Goal: Task Accomplishment & Management: Manage account settings

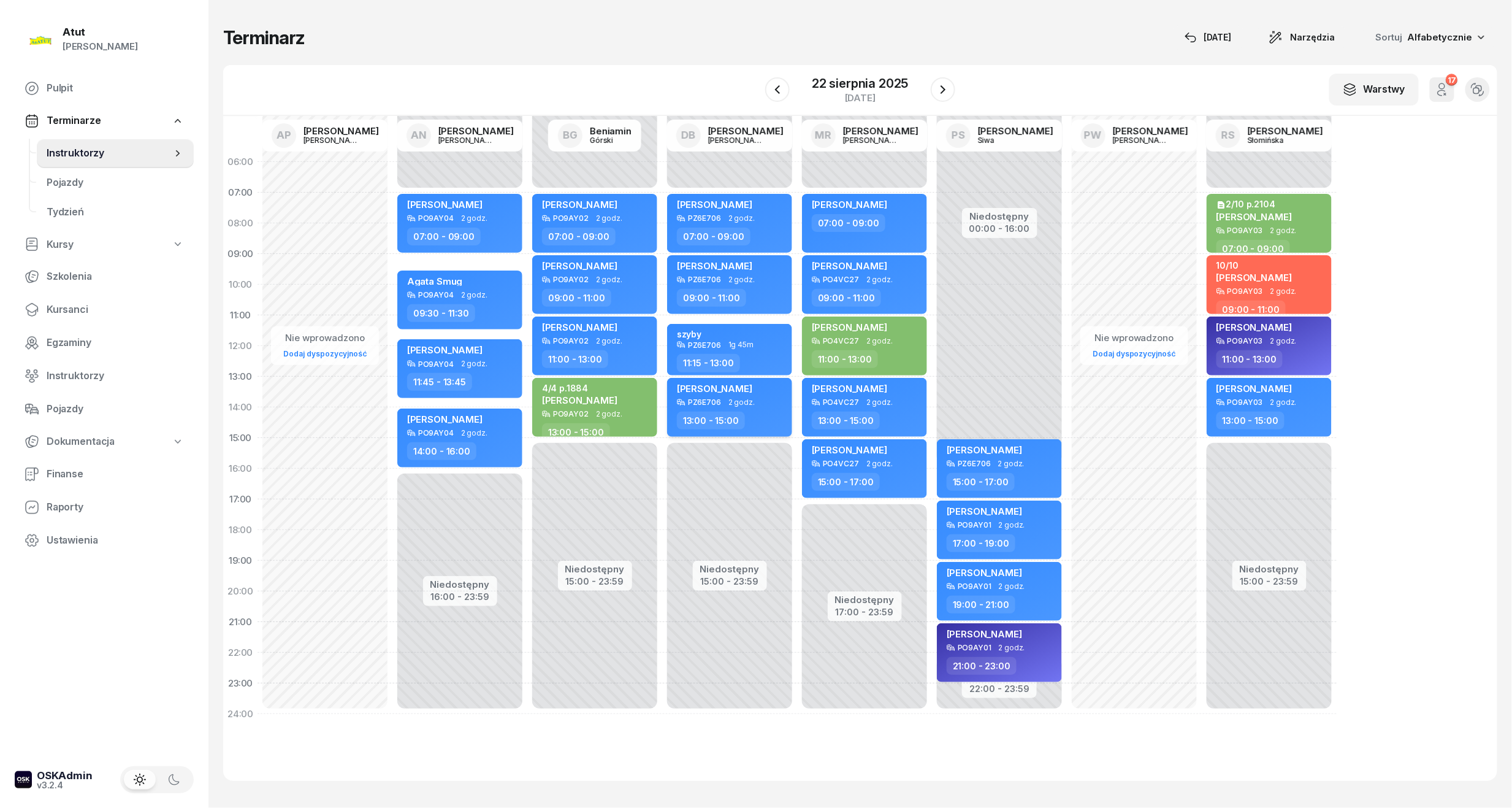
click at [720, 383] on span "[PERSON_NAME]" at bounding box center [715, 388] width 75 height 11
select select "13"
select select "15"
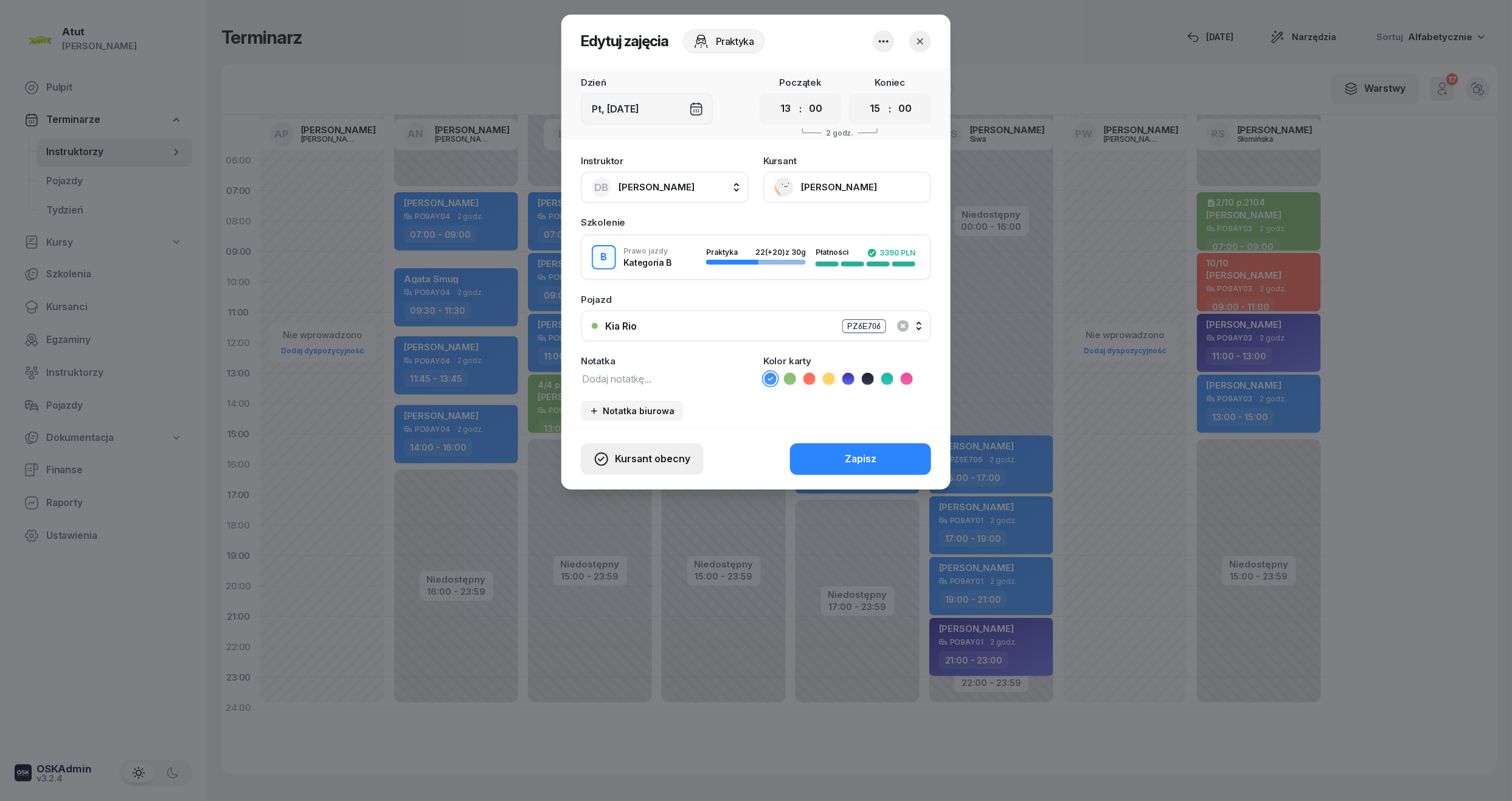
click at [629, 460] on span "Kursant obecny" at bounding box center [653, 459] width 75 height 16
click at [623, 355] on div "My odwołaliśmy" at bounding box center [621, 355] width 74 height 16
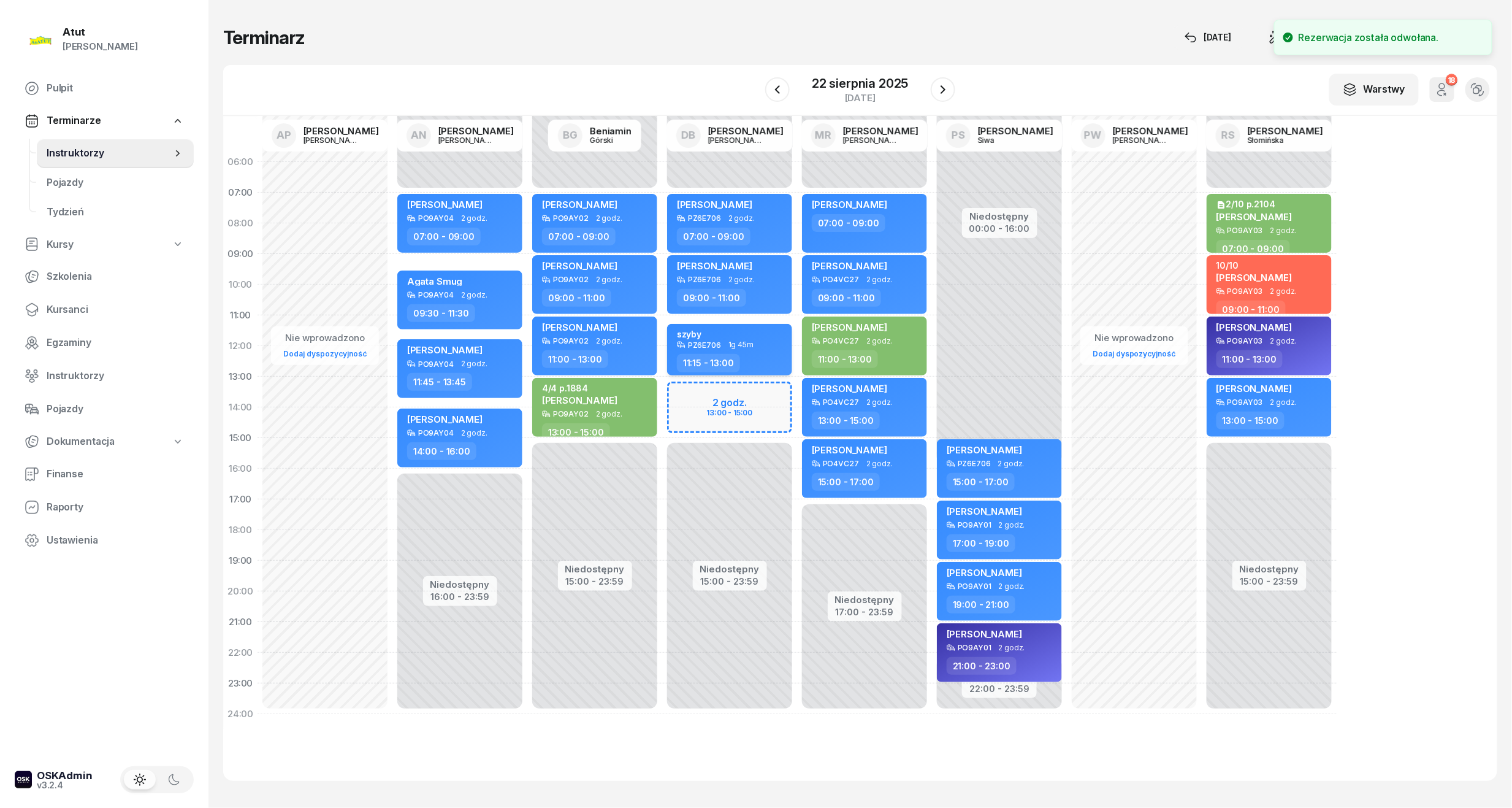
click at [734, 334] on div "szyby" at bounding box center [731, 334] width 108 height 11
select select "11"
select select "15"
select select "13"
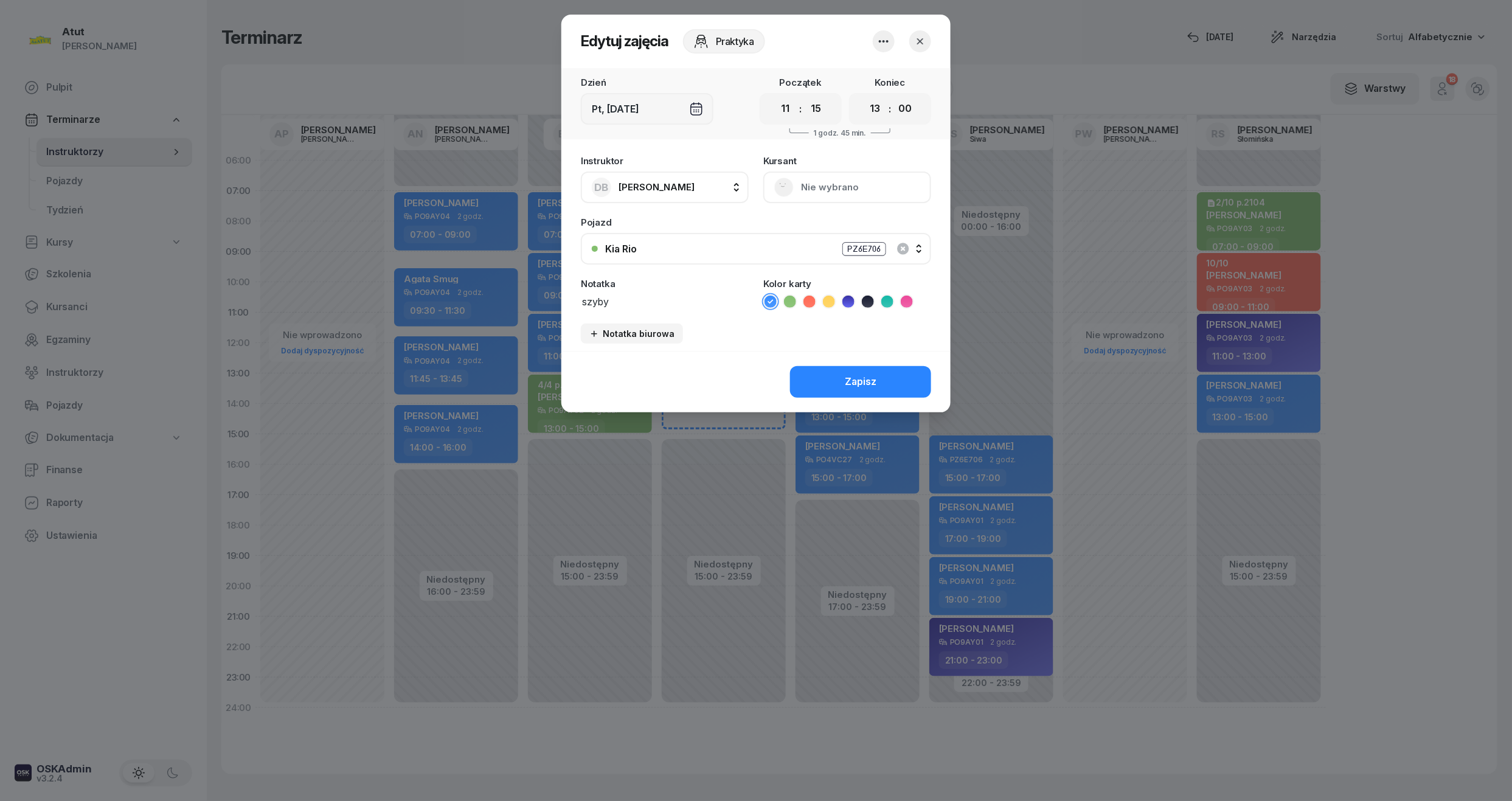
drag, startPoint x: 621, startPoint y: 300, endPoint x: 536, endPoint y: 302, distance: 85.0
click at [536, 302] on div "Edytuj zajęcia Praktyka Dzień Pt, [DATE] Początek 00 01 02 03 04 05 06 07 08 09…" at bounding box center [756, 400] width 1512 height 801
type textarea "nie jeżdzę"
click at [842, 368] on button "Zapisz" at bounding box center [860, 381] width 141 height 32
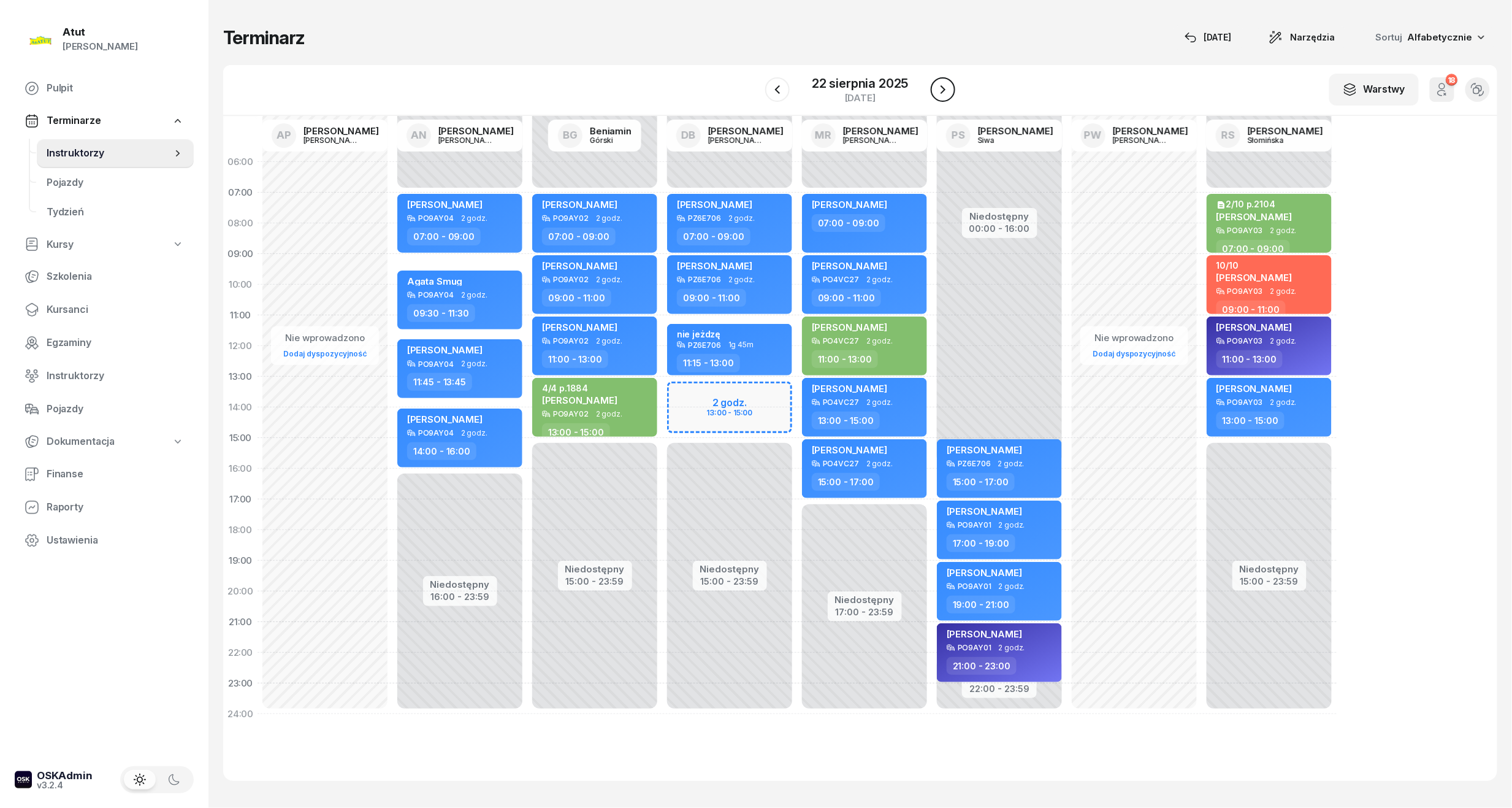
click at [943, 86] on icon "button" at bounding box center [943, 89] width 15 height 15
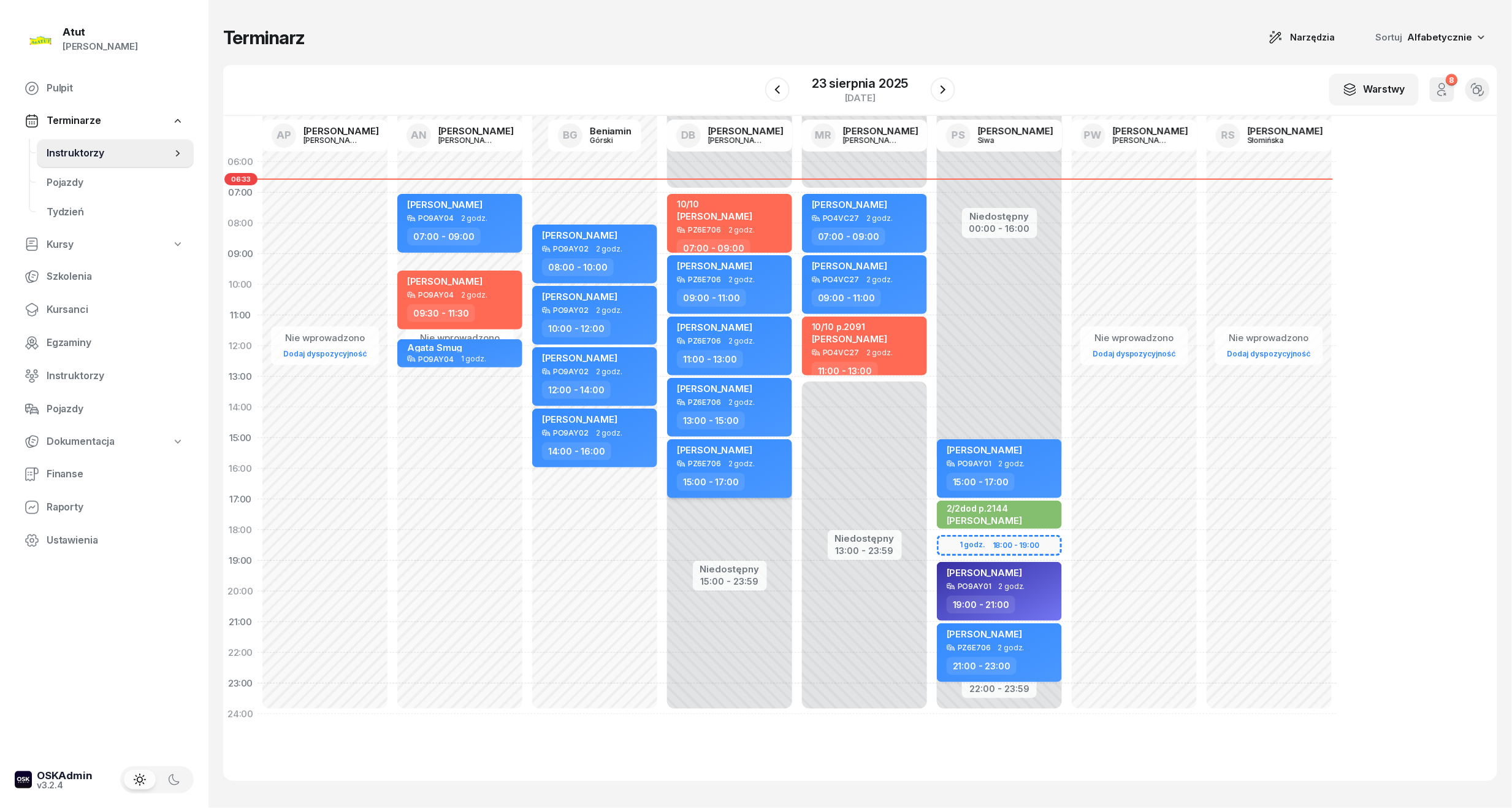
click at [700, 447] on span "[PERSON_NAME]" at bounding box center [715, 449] width 75 height 11
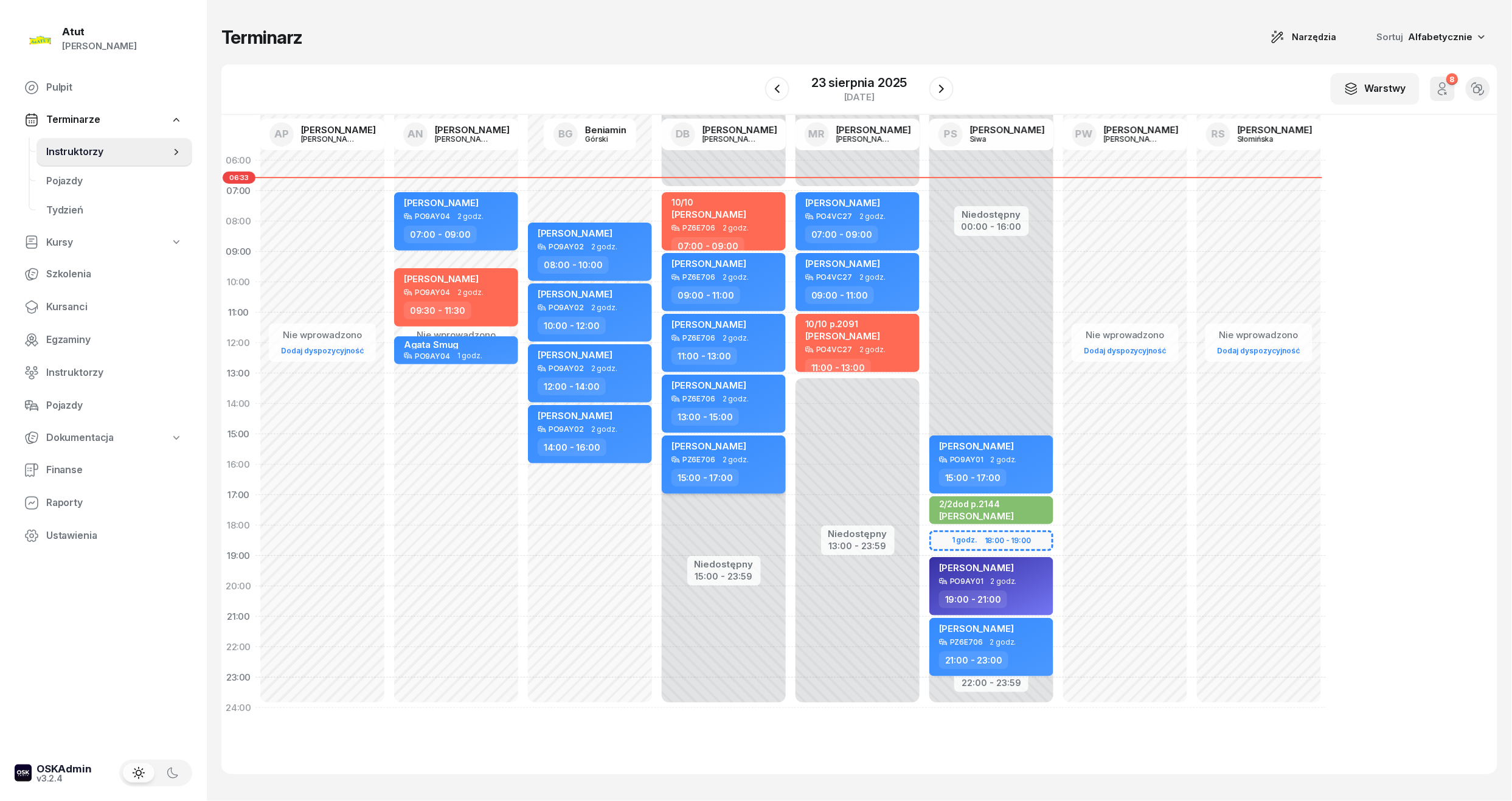
select select "15"
select select "17"
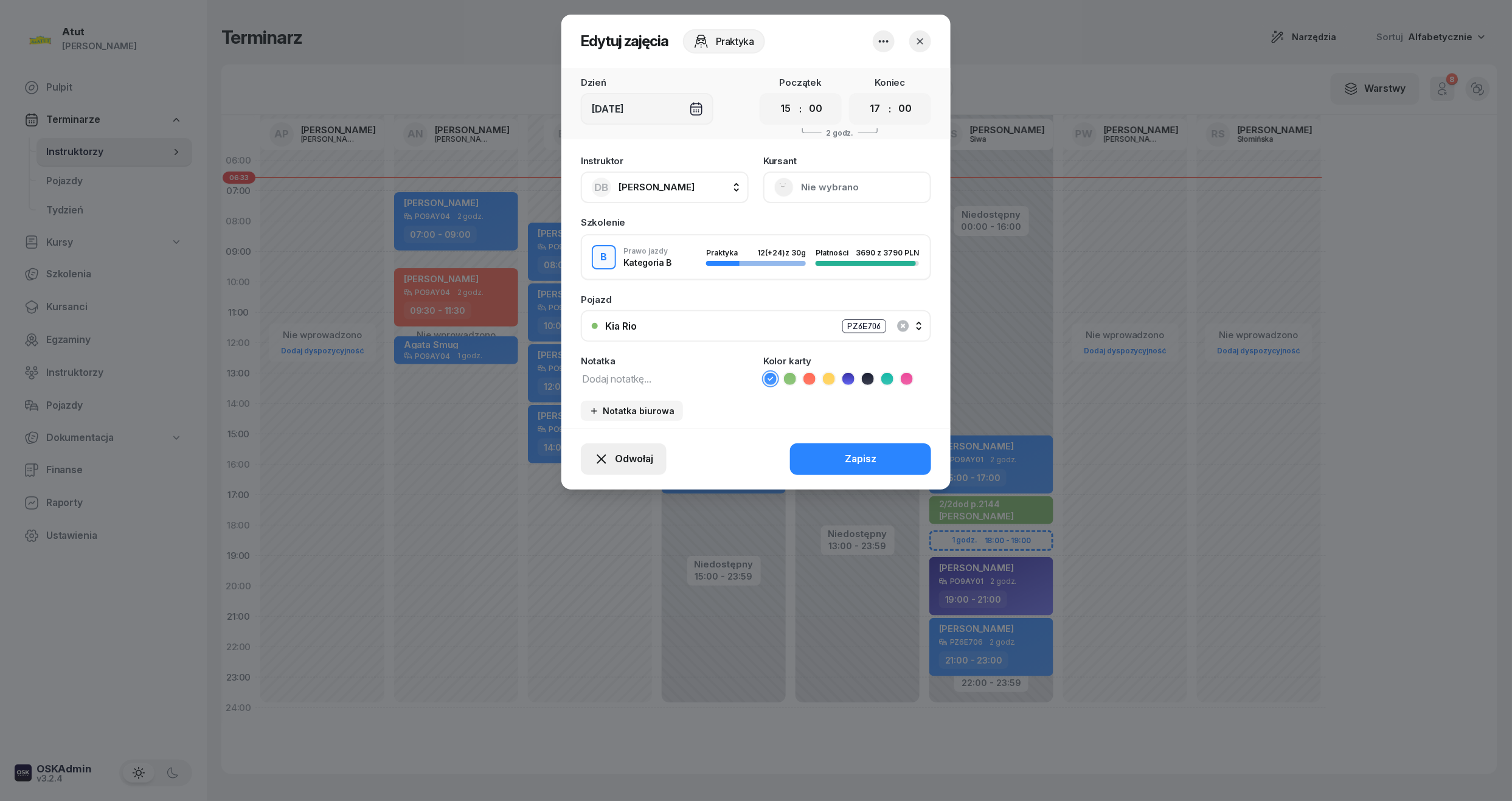
click at [627, 463] on span "Odwołaj" at bounding box center [634, 459] width 38 height 16
click at [596, 360] on div "My odwołaliśmy" at bounding box center [602, 355] width 74 height 16
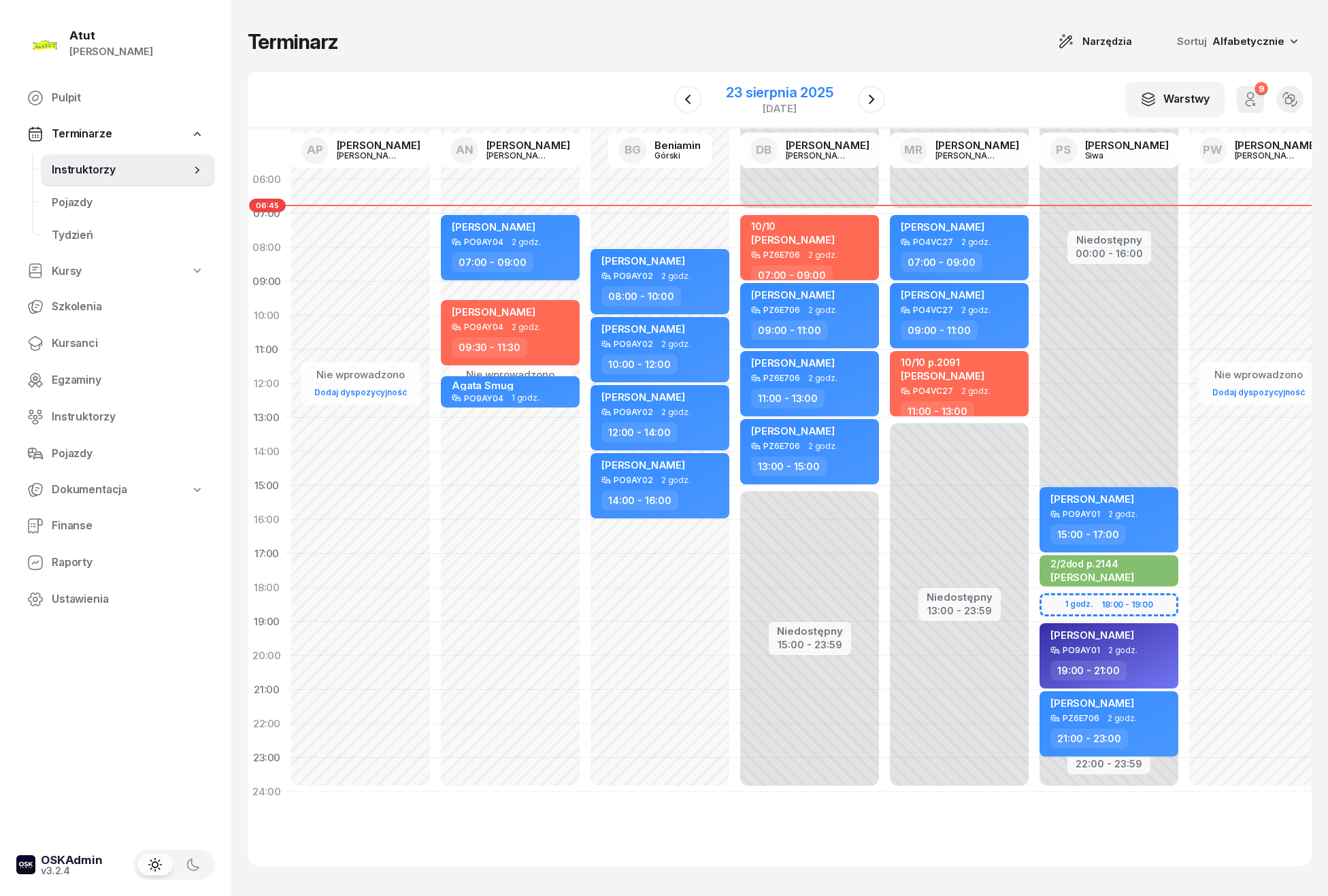
click at [795, 90] on div "23 sierpnia 2025" at bounding box center [779, 93] width 106 height 14
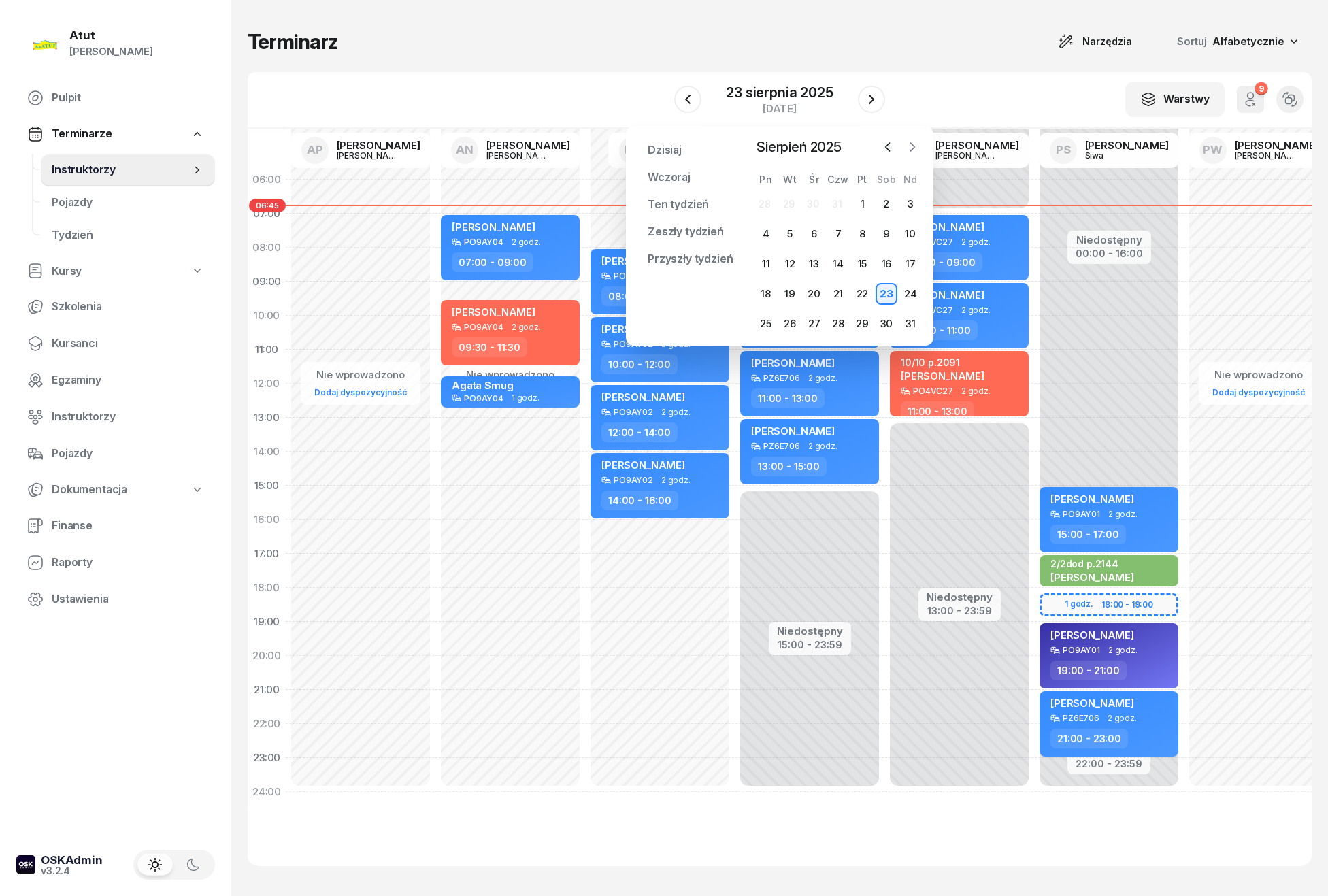
click at [917, 143] on icon "button" at bounding box center [913, 147] width 14 height 14
click at [815, 197] on div "3" at bounding box center [814, 204] width 21 height 21
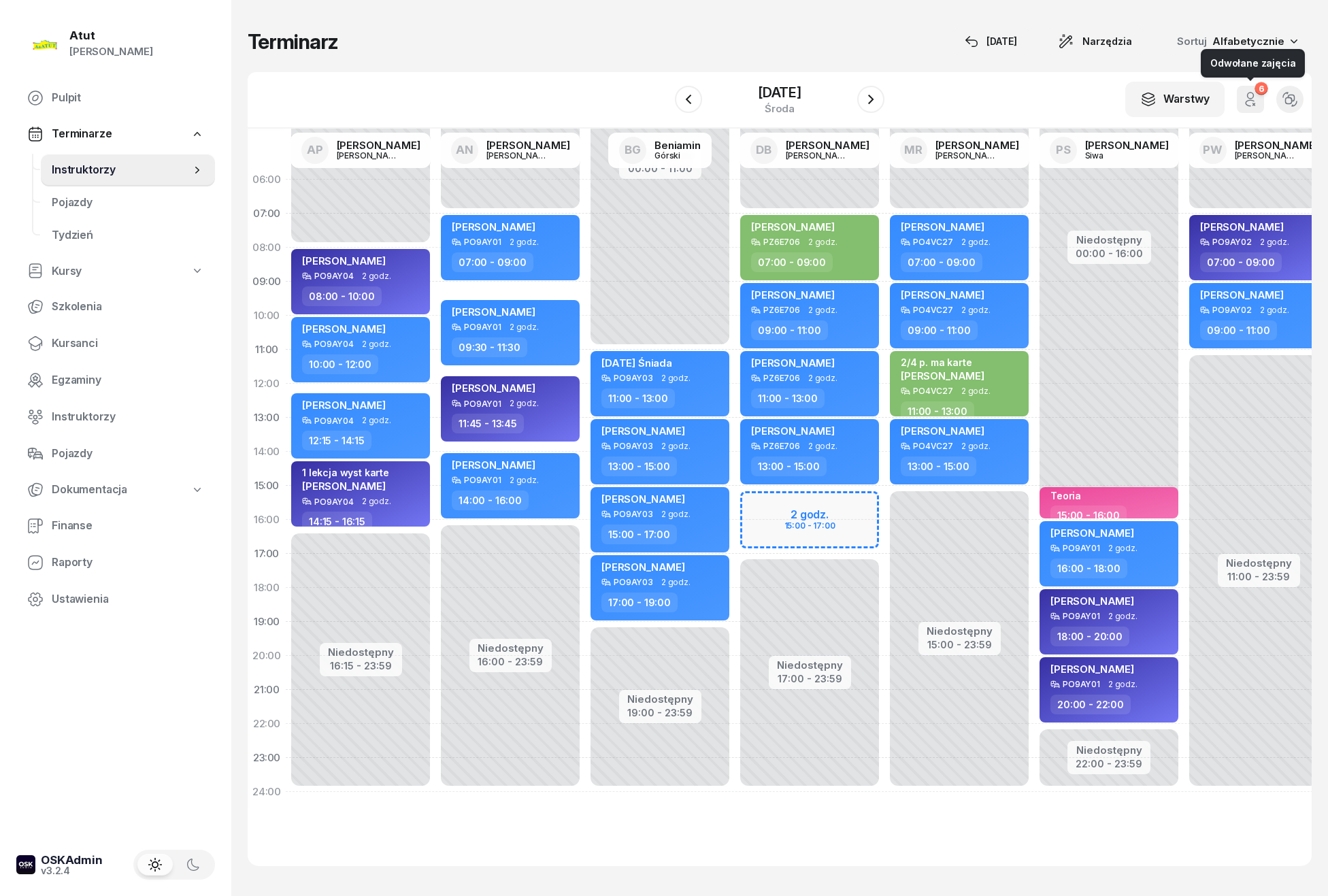
click at [1250, 95] on icon "button" at bounding box center [1250, 99] width 16 height 16
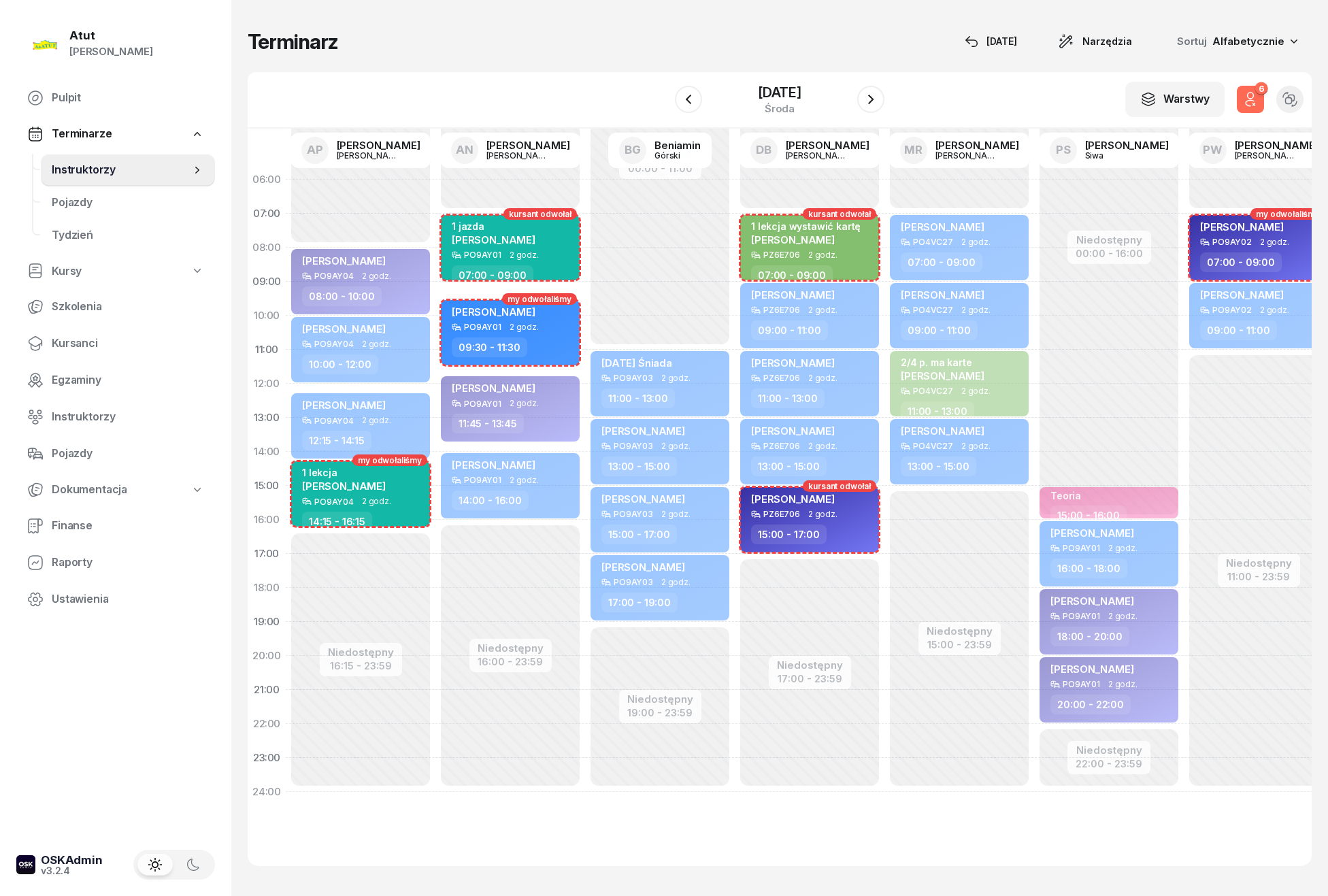
click at [1250, 95] on icon "button" at bounding box center [1250, 99] width 16 height 16
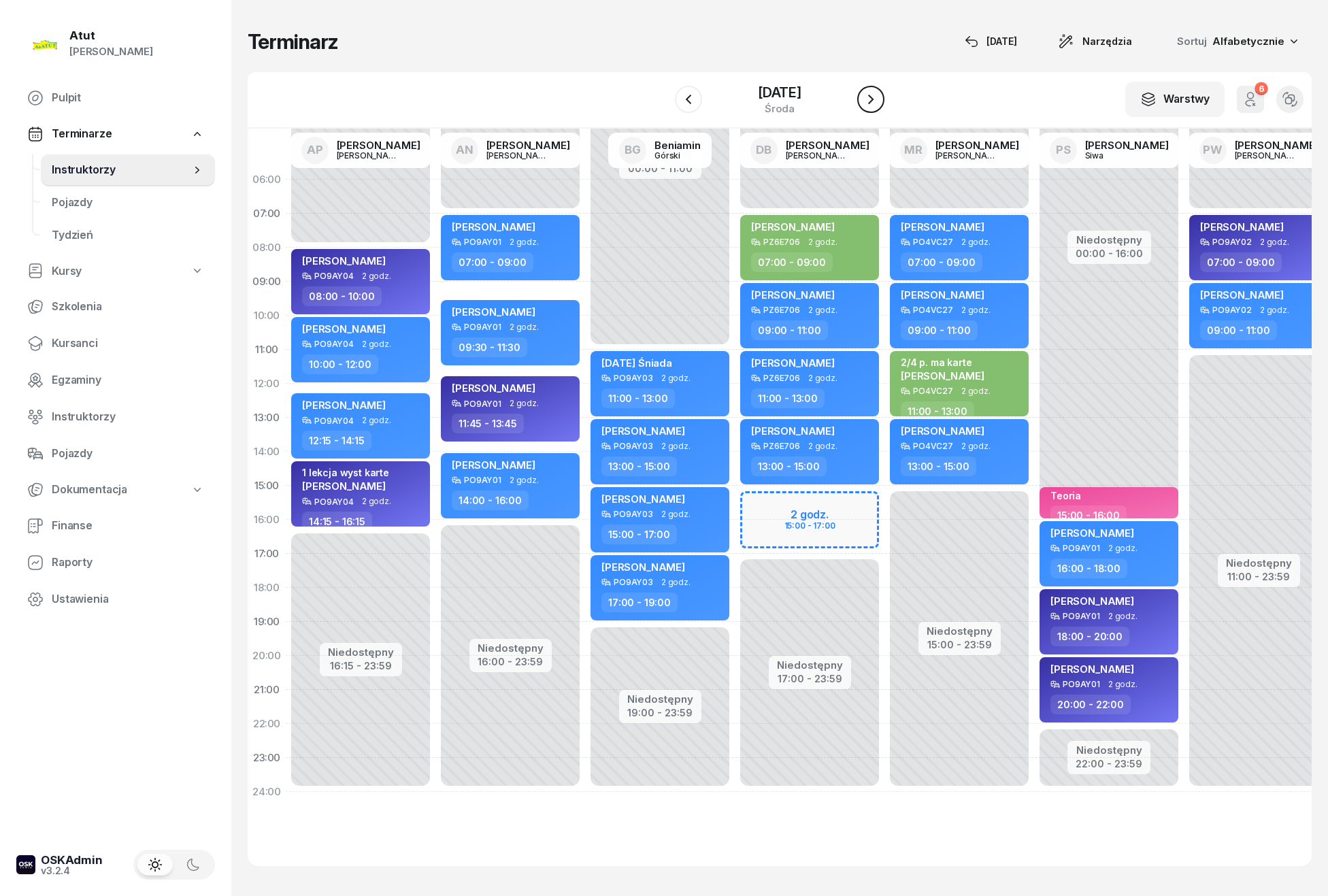
click at [872, 96] on icon "button" at bounding box center [870, 99] width 16 height 16
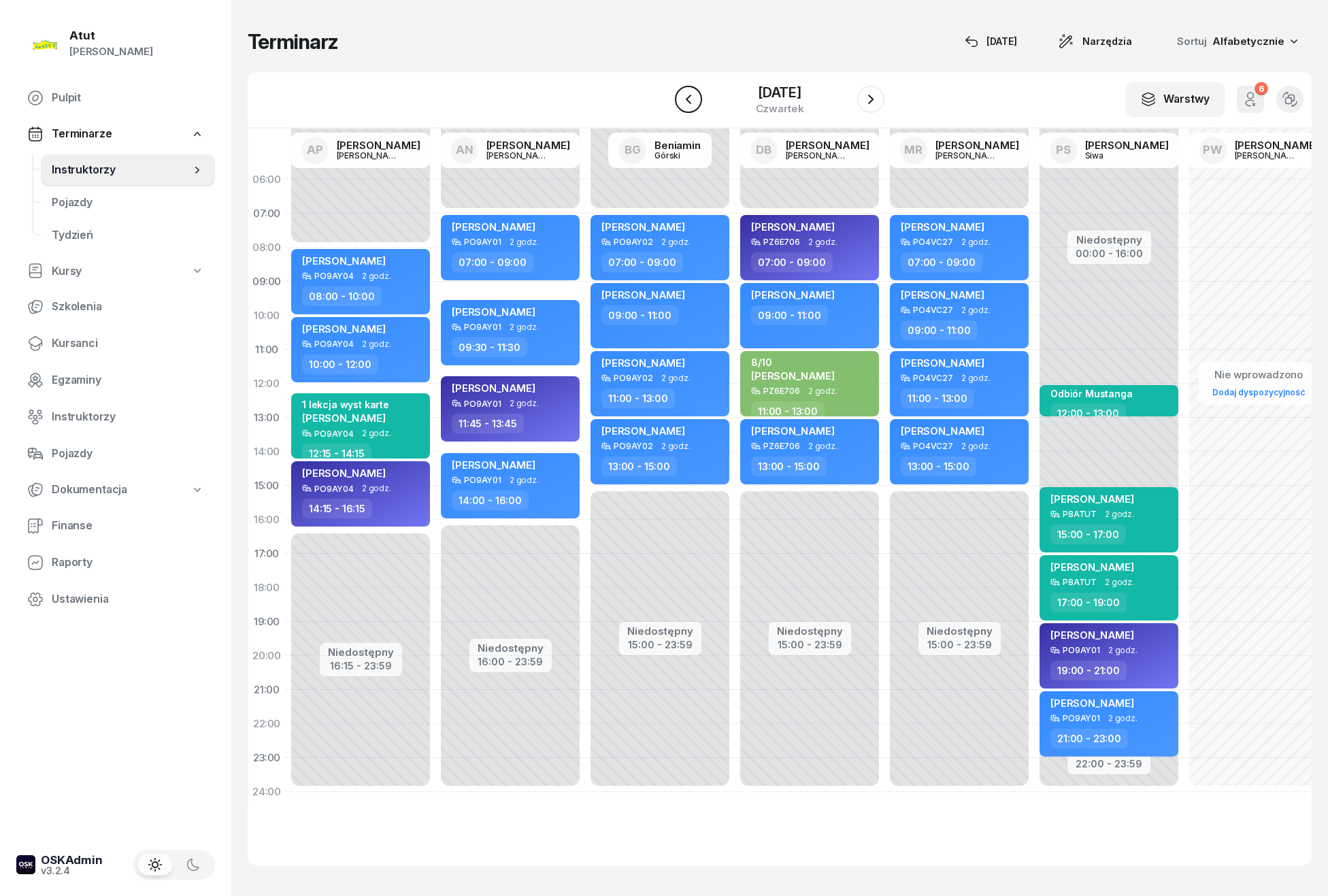
click at [685, 97] on icon "button" at bounding box center [688, 99] width 16 height 16
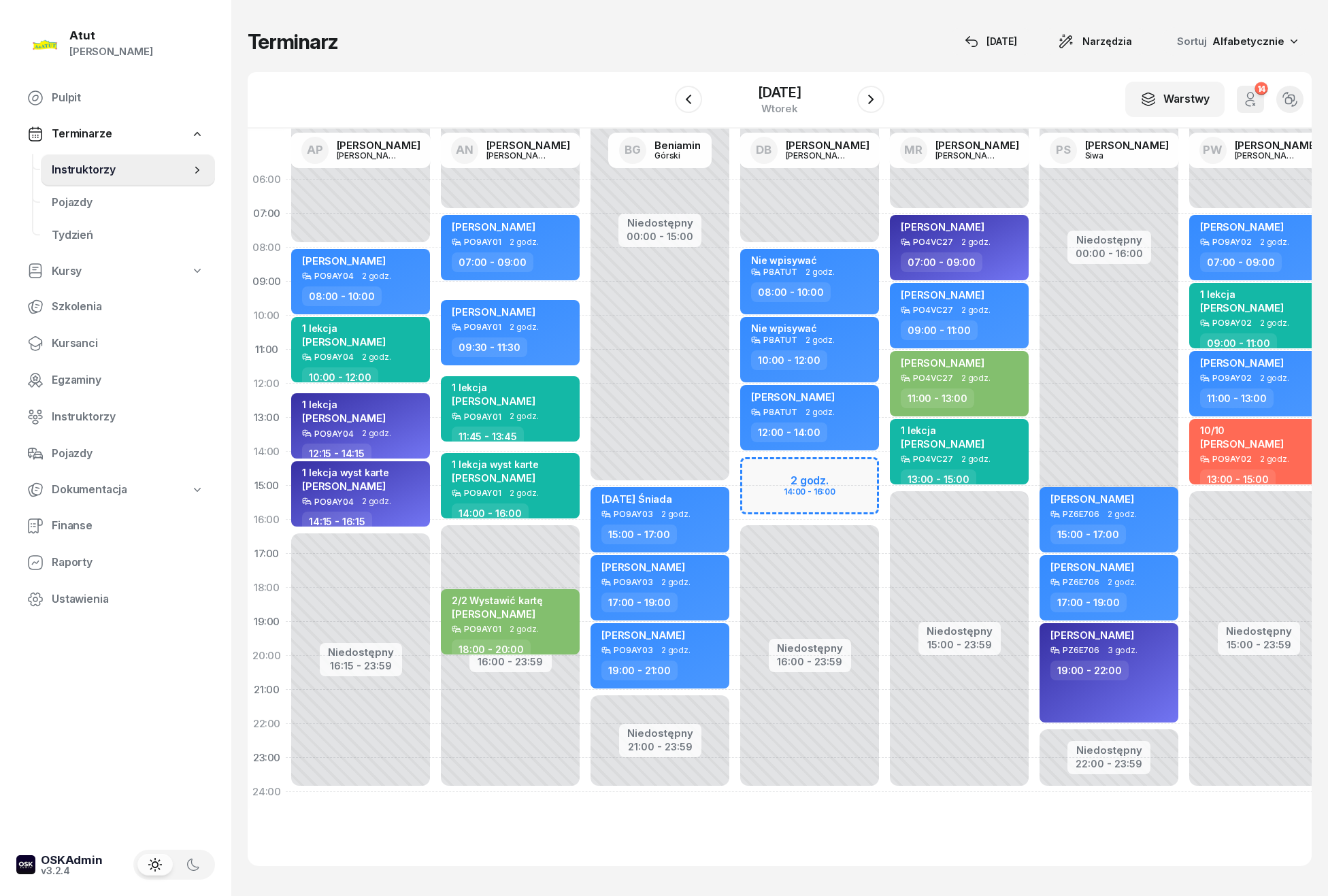
click at [885, 468] on div "Niedostępny 00:00 - 08:00 Niedostępny 16:00 - 23:59 2 godz. 14:00 - 16:00 Nie w…" at bounding box center [959, 486] width 150 height 646
select select "14"
select select "16"
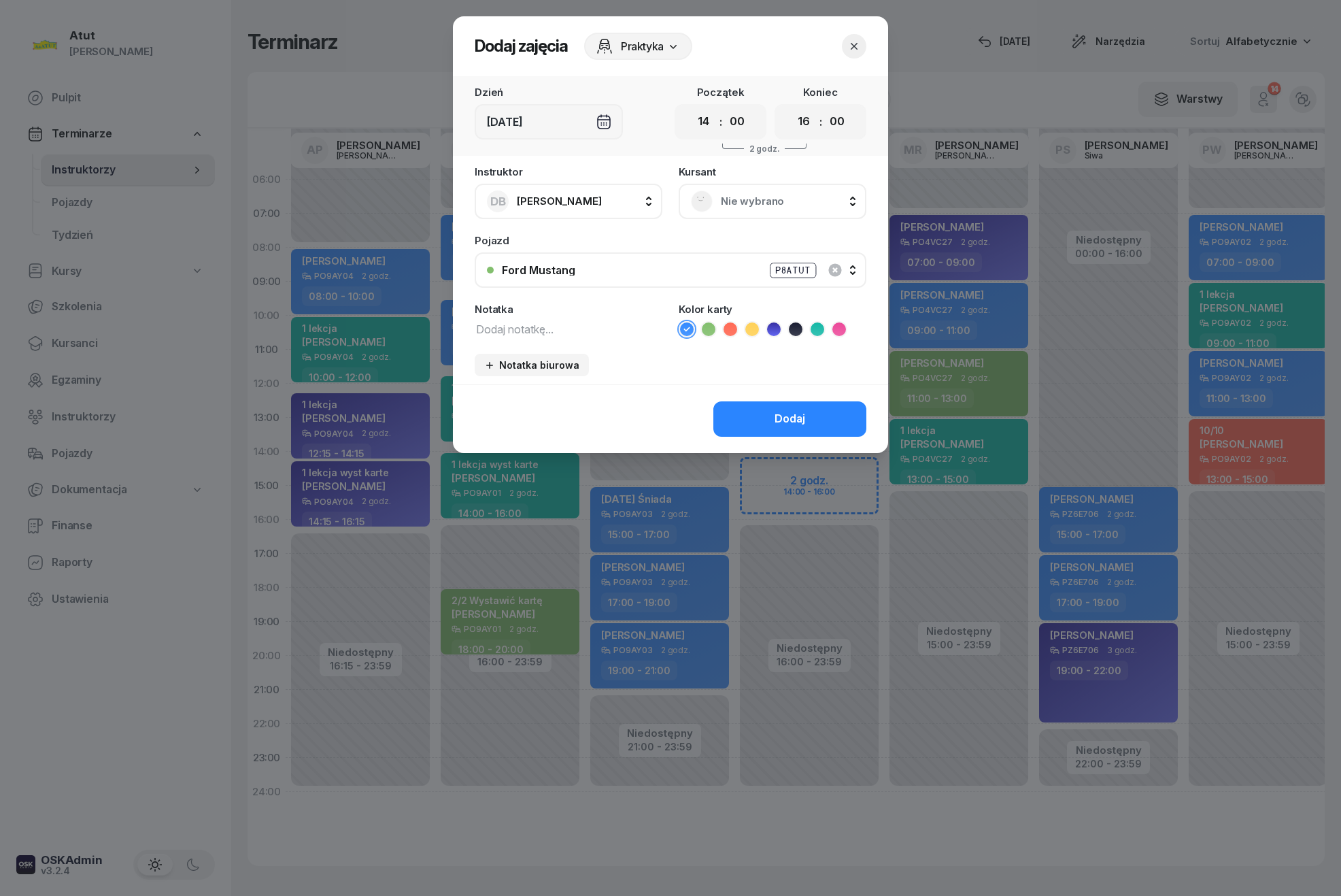
click at [771, 195] on span "Nie wybrano" at bounding box center [788, 201] width 134 height 17
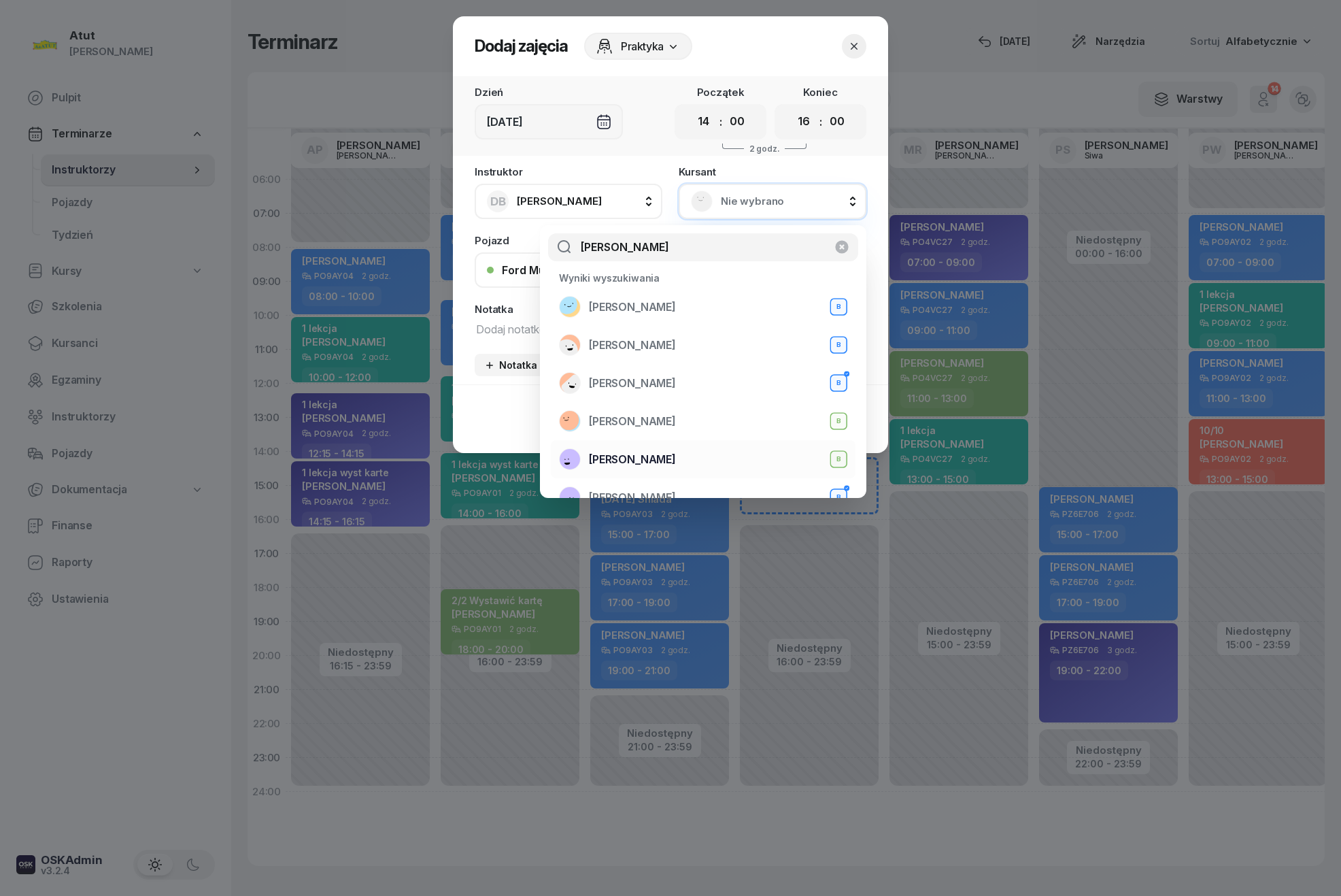
type input "[PERSON_NAME]"
click at [637, 458] on span "[PERSON_NAME]" at bounding box center [633, 460] width 87 height 17
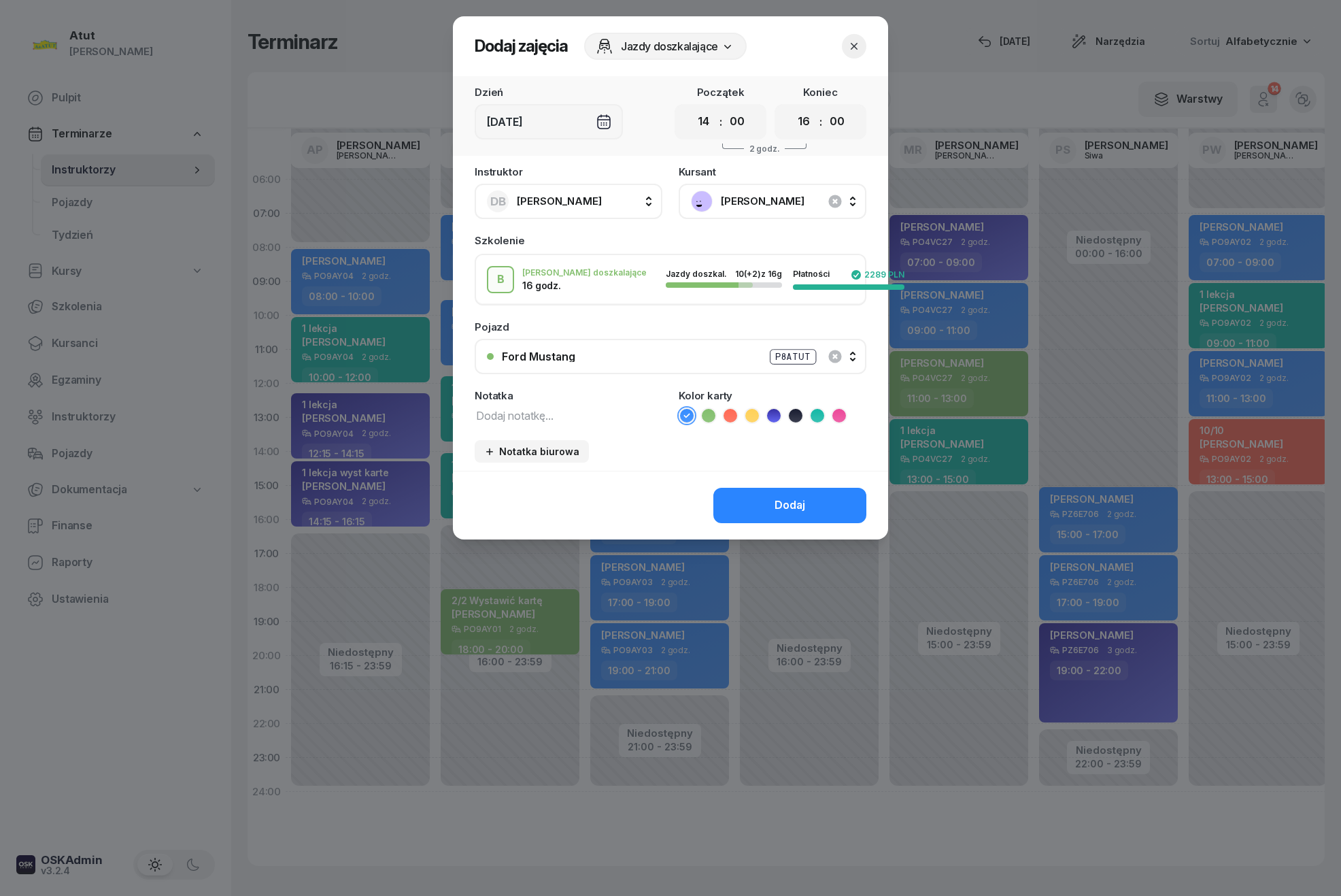
click at [732, 415] on icon at bounding box center [730, 415] width 14 height 14
click at [776, 502] on div "Dodaj" at bounding box center [790, 505] width 31 height 17
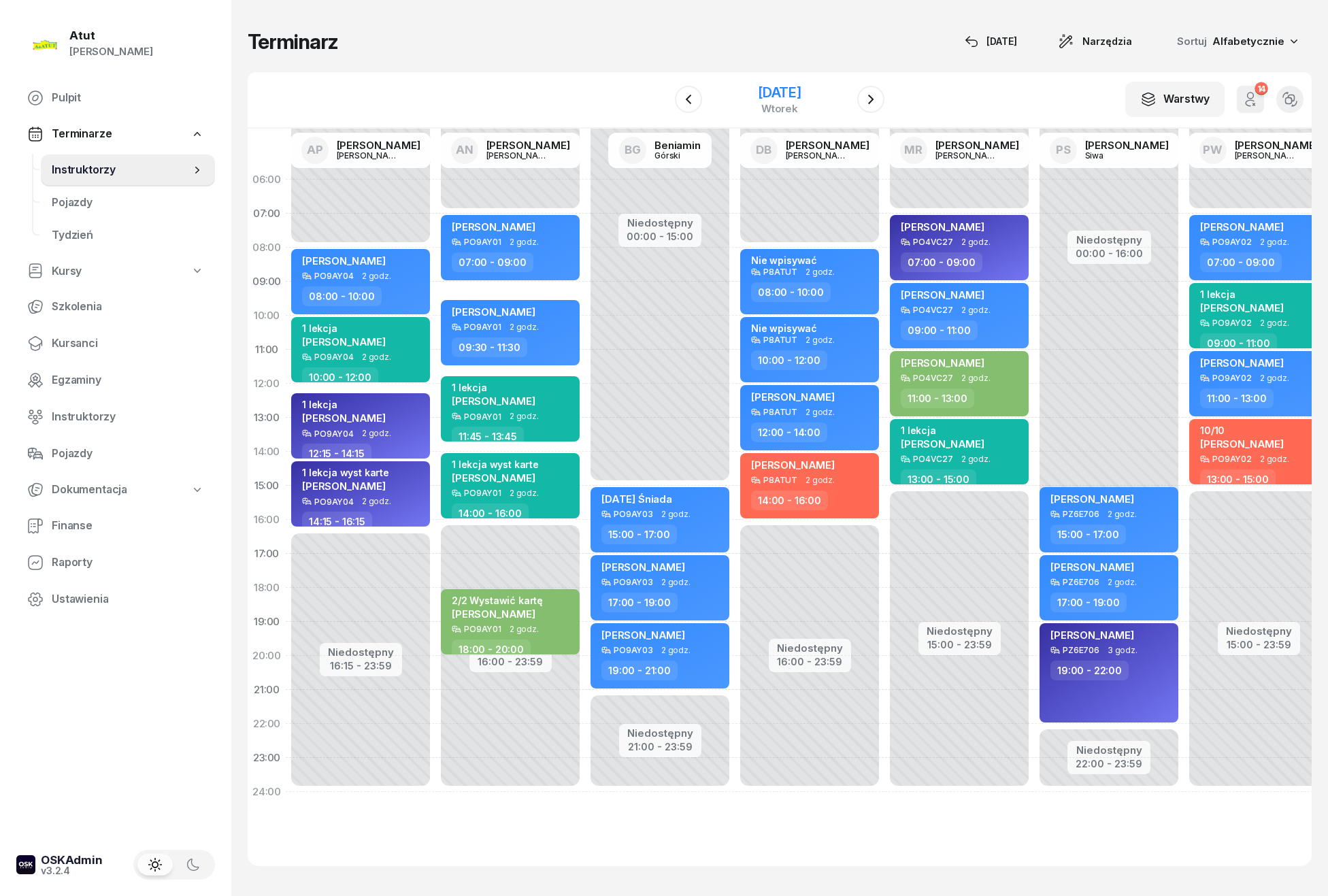
click at [758, 88] on div "[DATE]" at bounding box center [779, 93] width 44 height 14
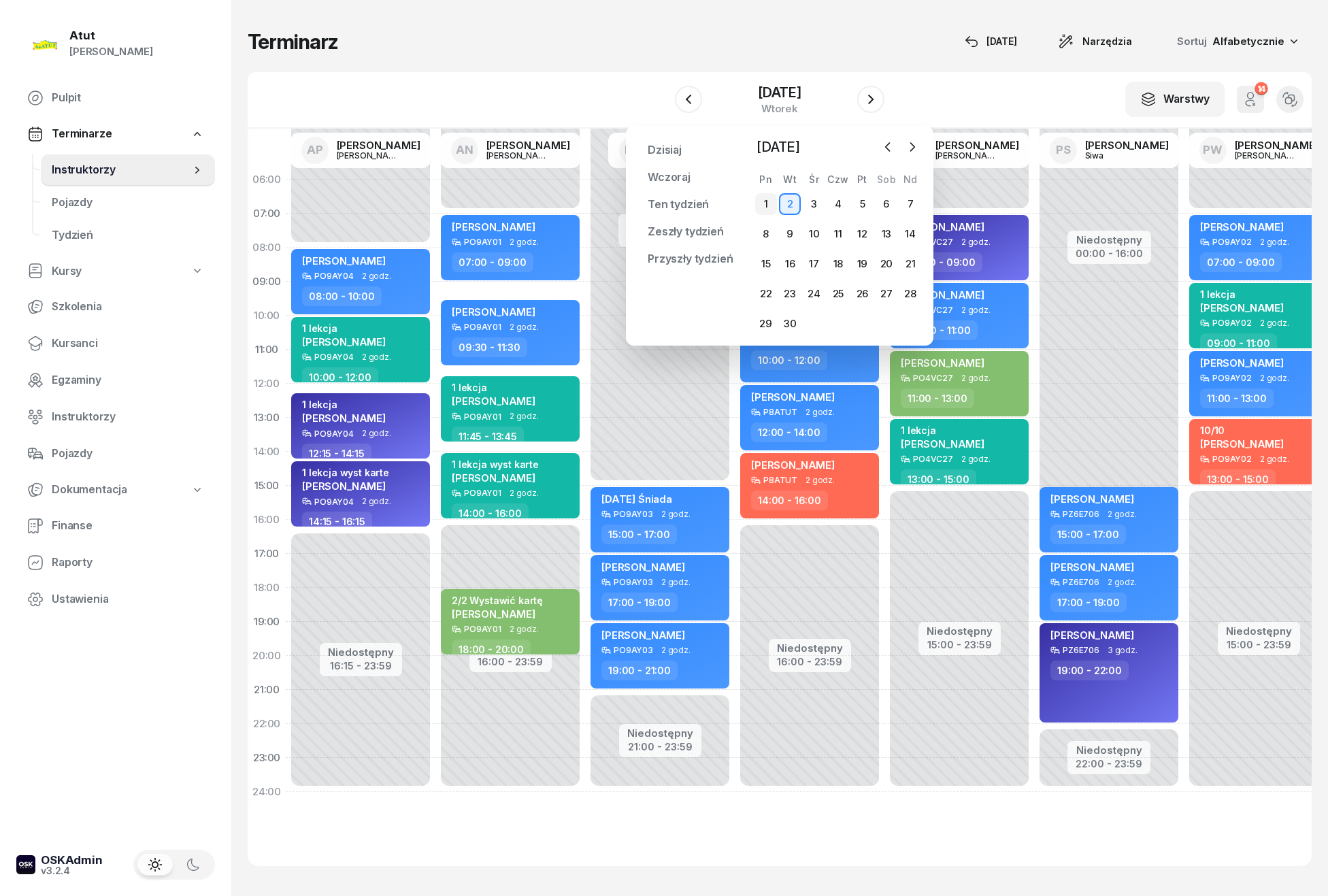
click at [766, 205] on div "1" at bounding box center [766, 204] width 21 height 21
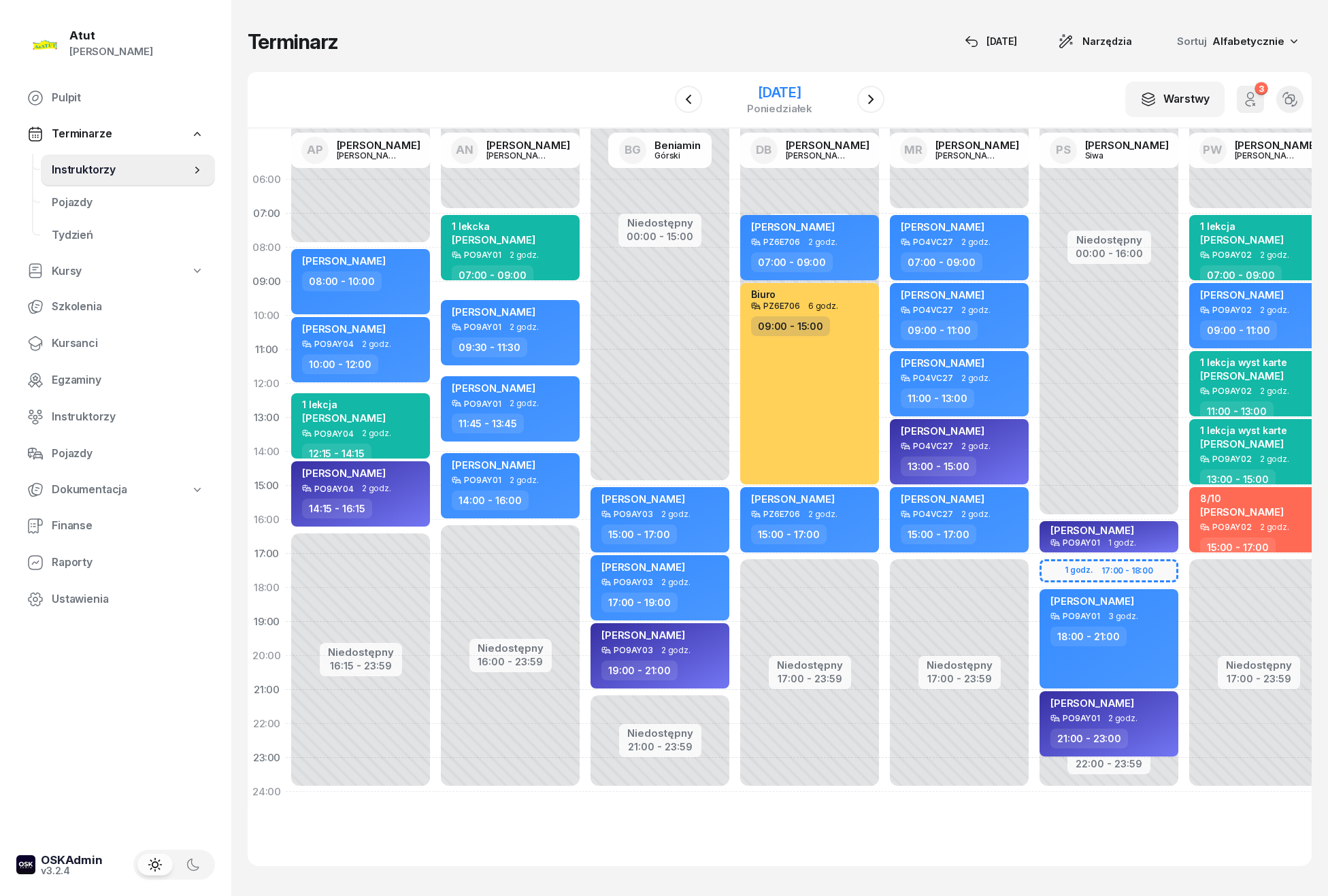
click at [784, 93] on div "[DATE]" at bounding box center [779, 93] width 65 height 14
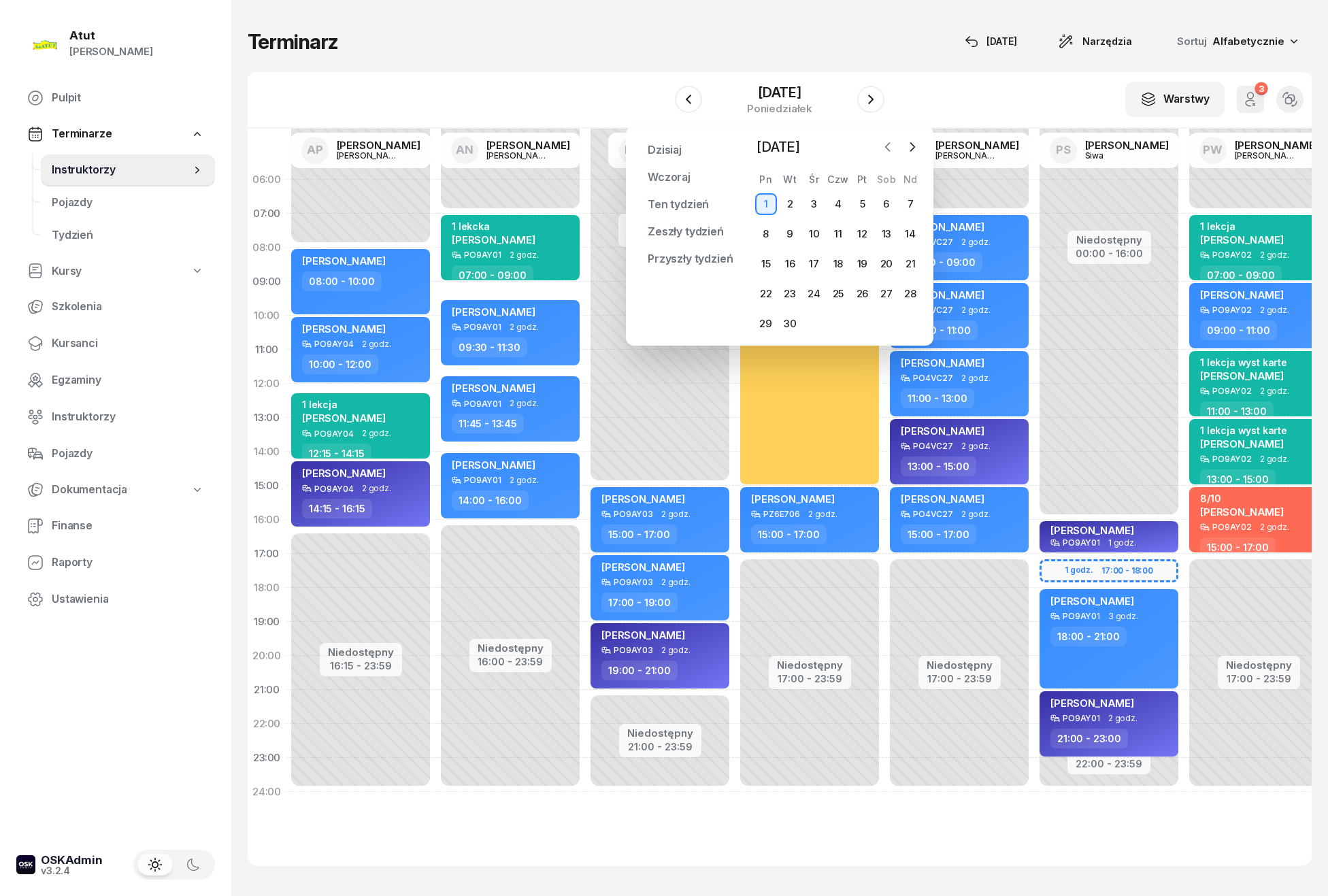
click at [883, 143] on icon "button" at bounding box center [888, 147] width 14 height 14
click at [890, 292] on div "23" at bounding box center [887, 293] width 21 height 21
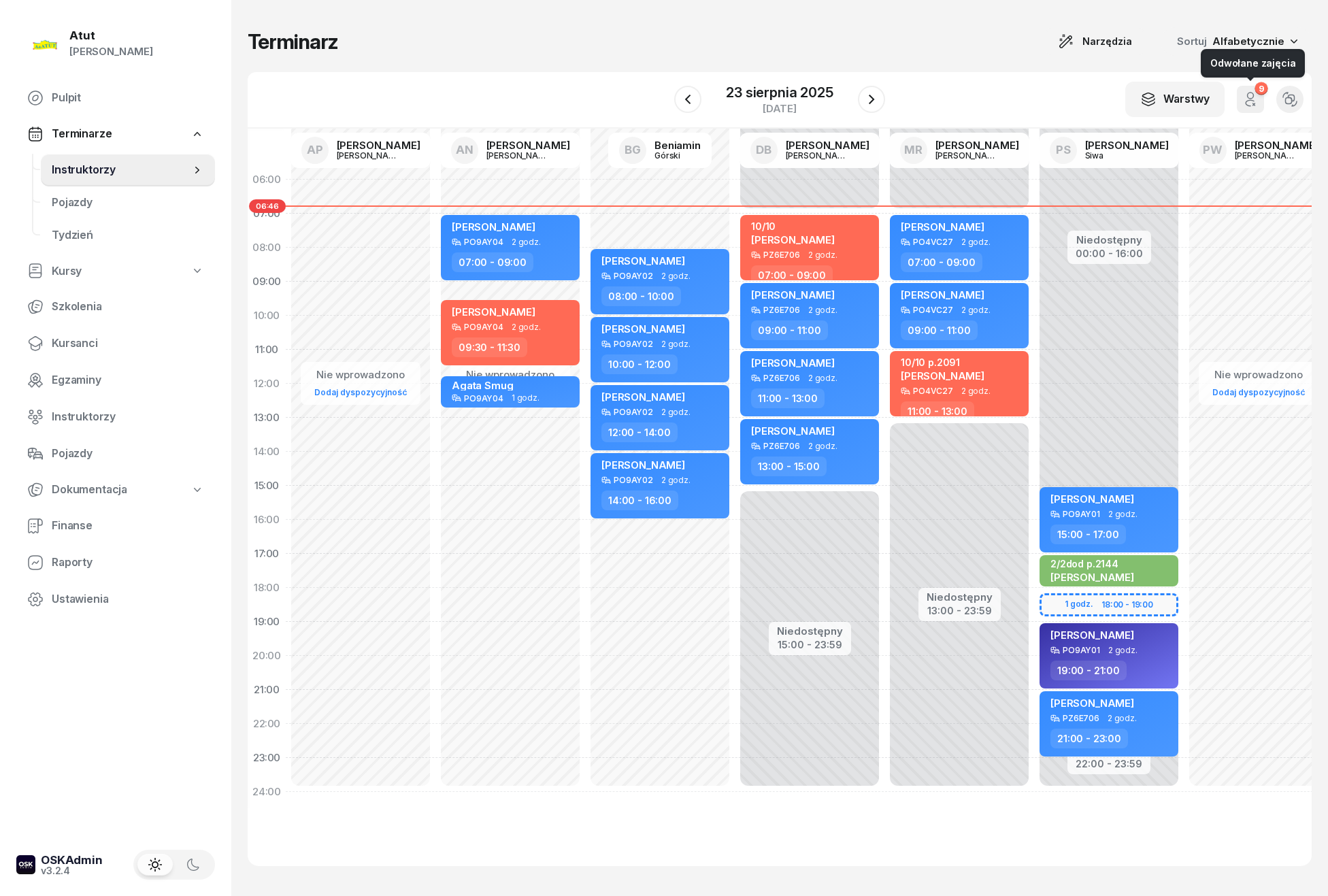
click at [1251, 102] on icon "button" at bounding box center [1250, 99] width 16 height 16
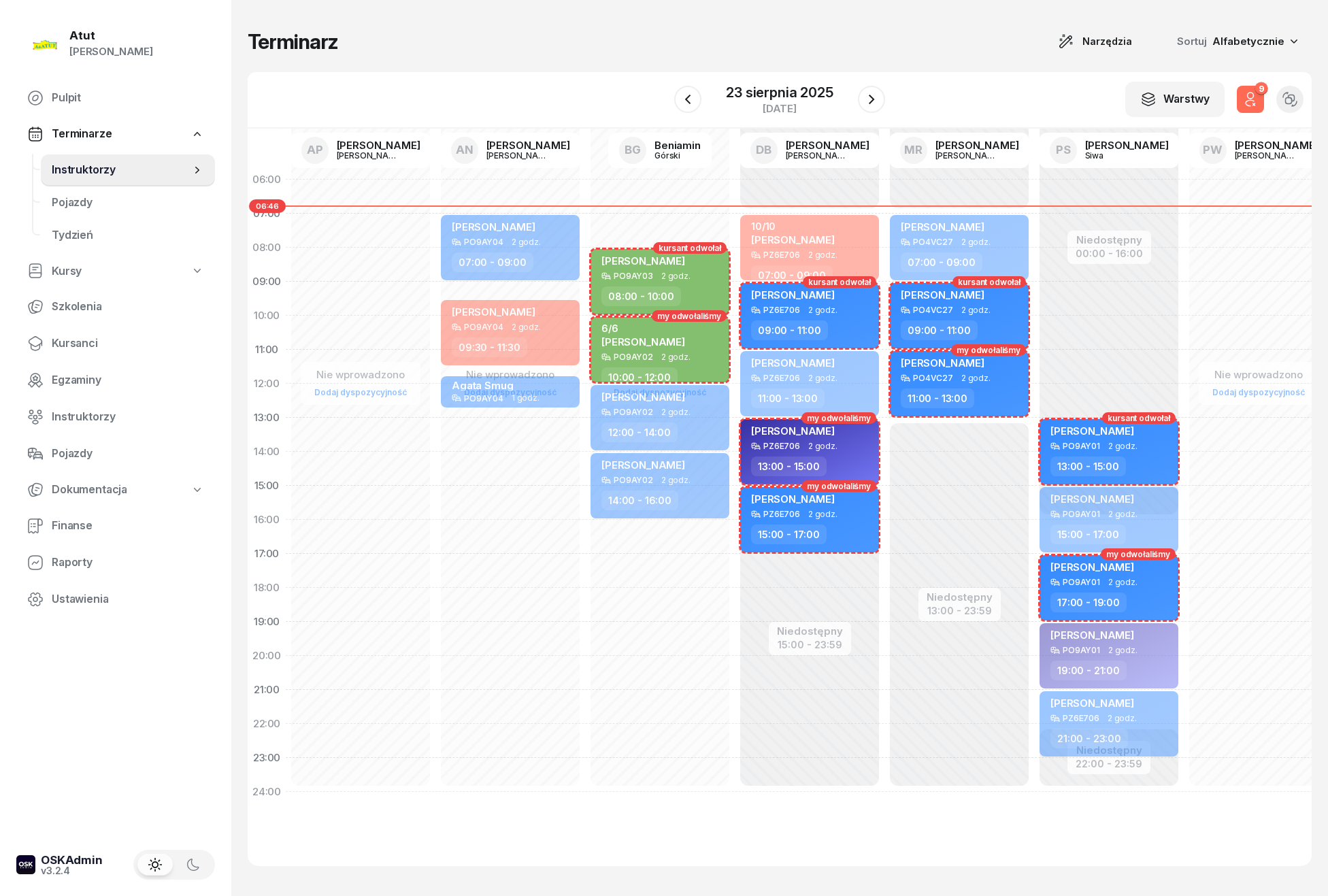
click at [1251, 102] on icon "button" at bounding box center [1250, 99] width 16 height 16
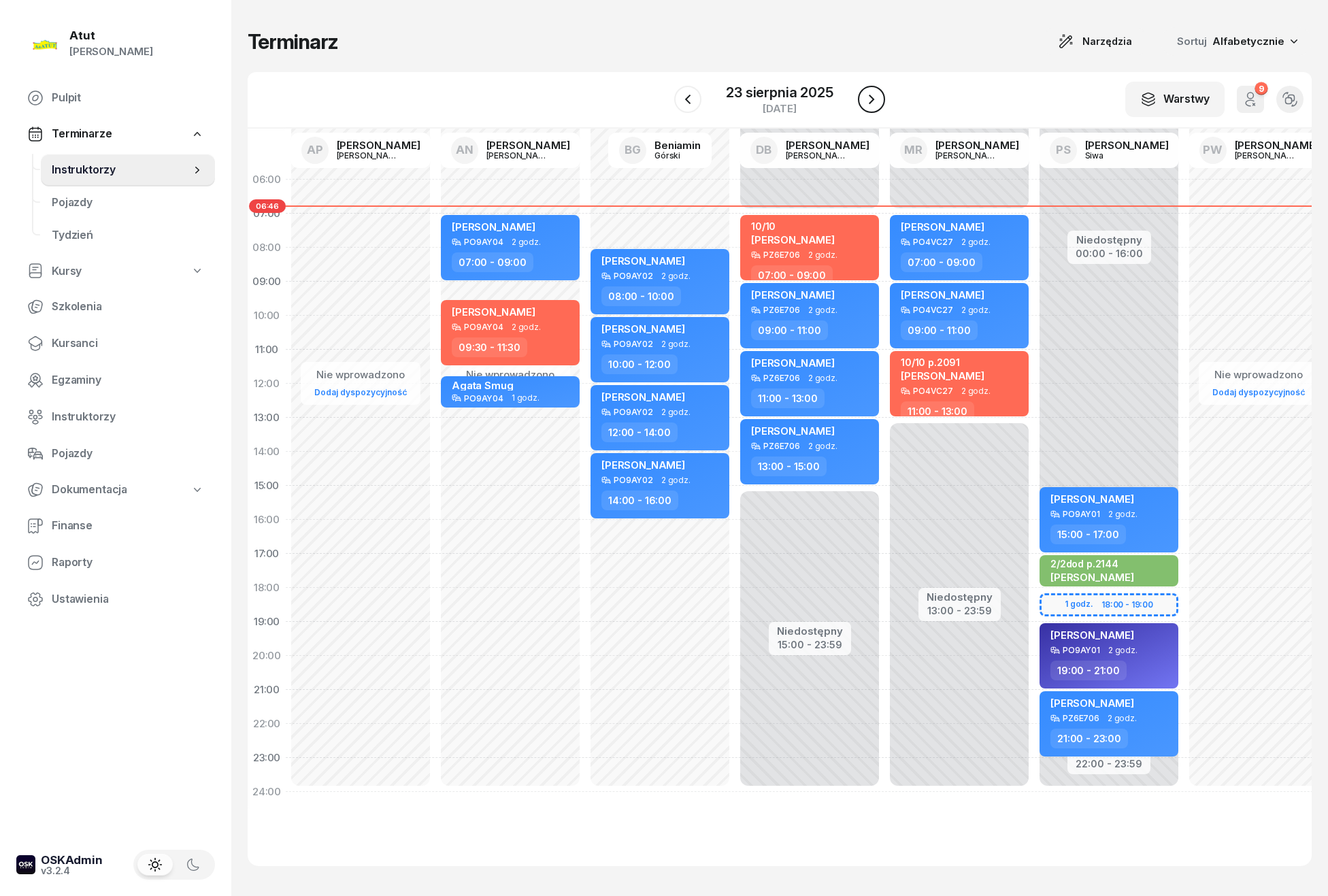
click at [871, 91] on icon "button" at bounding box center [871, 99] width 16 height 16
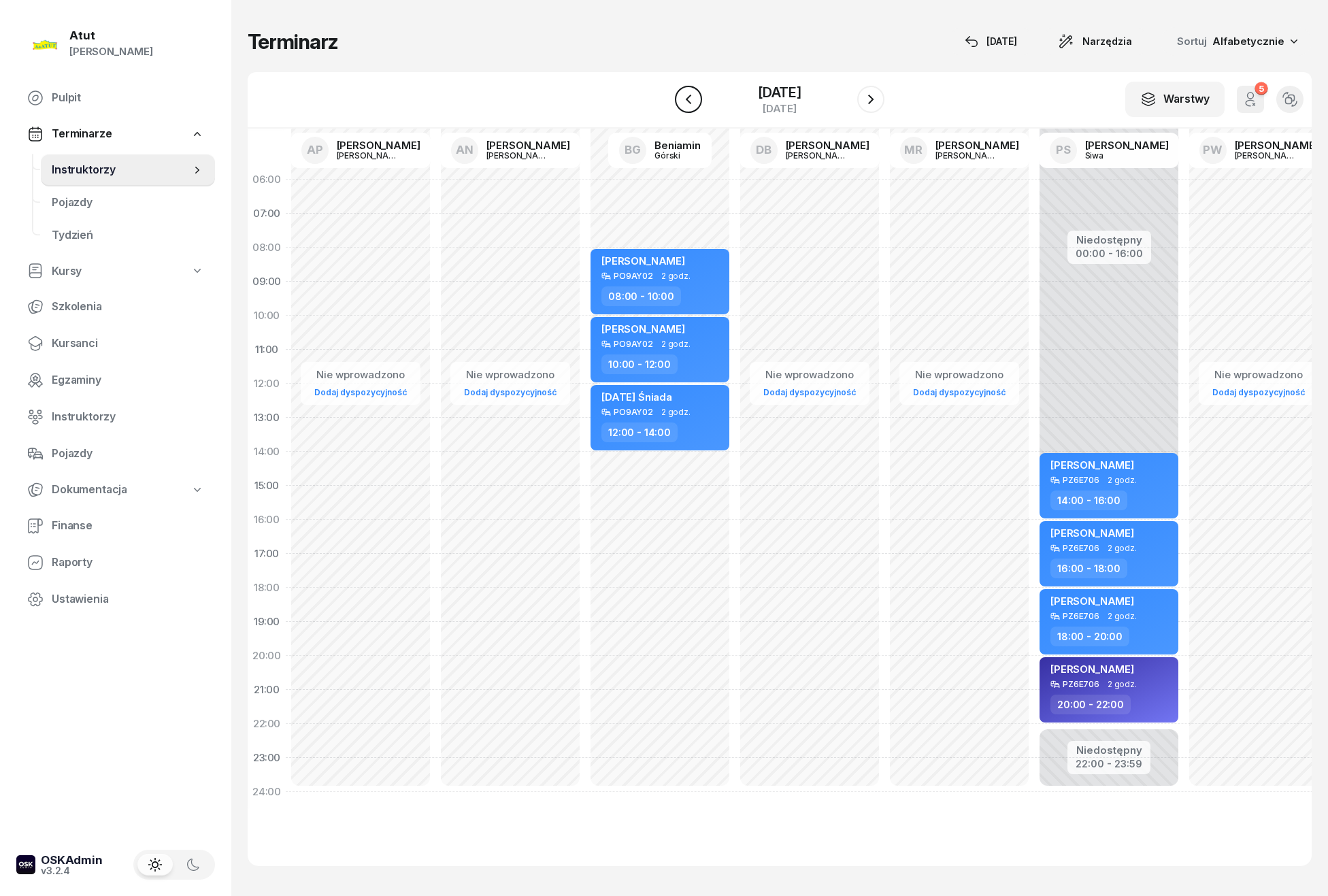
click at [686, 99] on icon "button" at bounding box center [688, 100] width 6 height 10
